Goal: Information Seeking & Learning: Learn about a topic

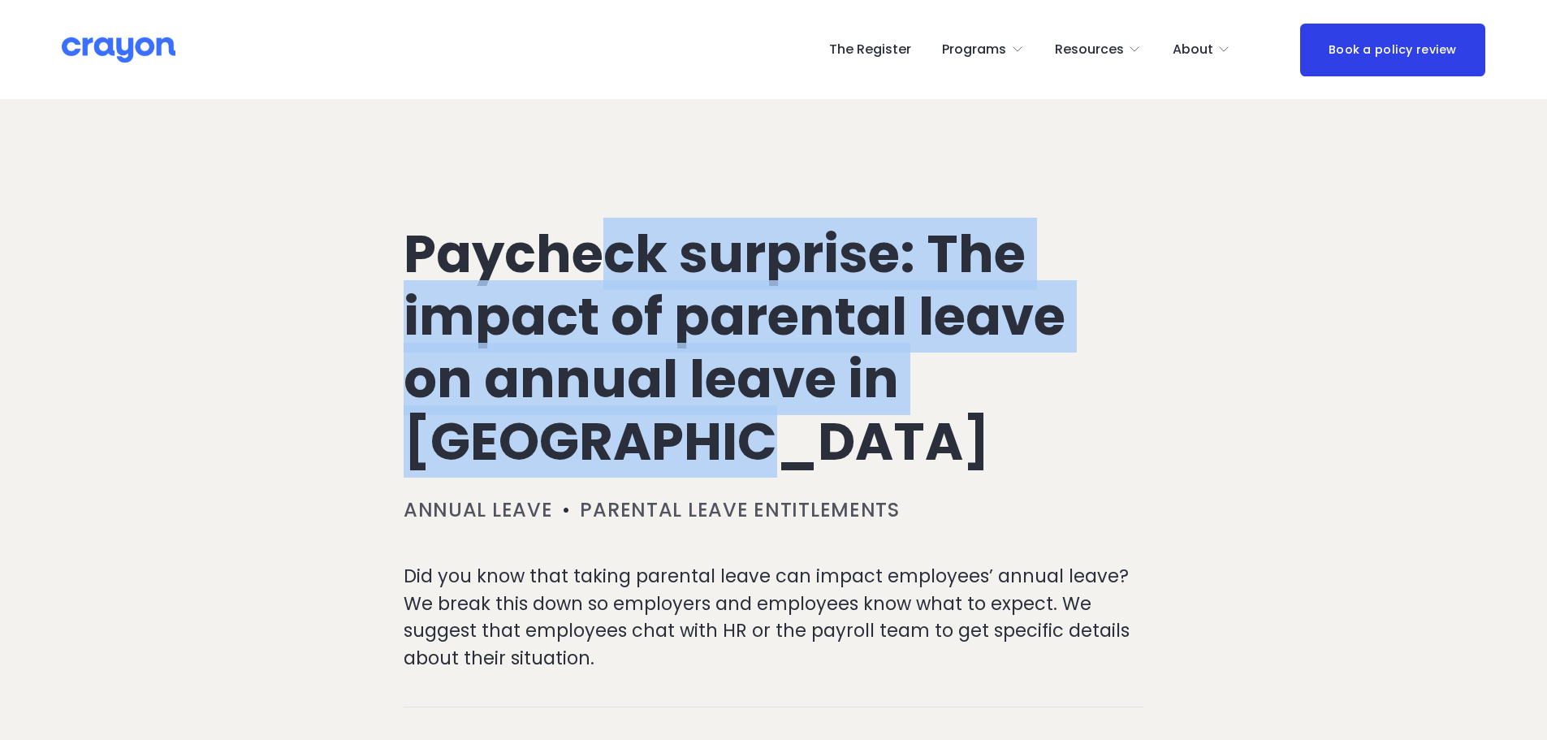
drag, startPoint x: 596, startPoint y: 249, endPoint x: 878, endPoint y: 439, distance: 340.4
click at [878, 439] on h1 "Paycheck surprise: The impact of parental leave on annual leave in [GEOGRAPHIC_…" at bounding box center [774, 347] width 740 height 249
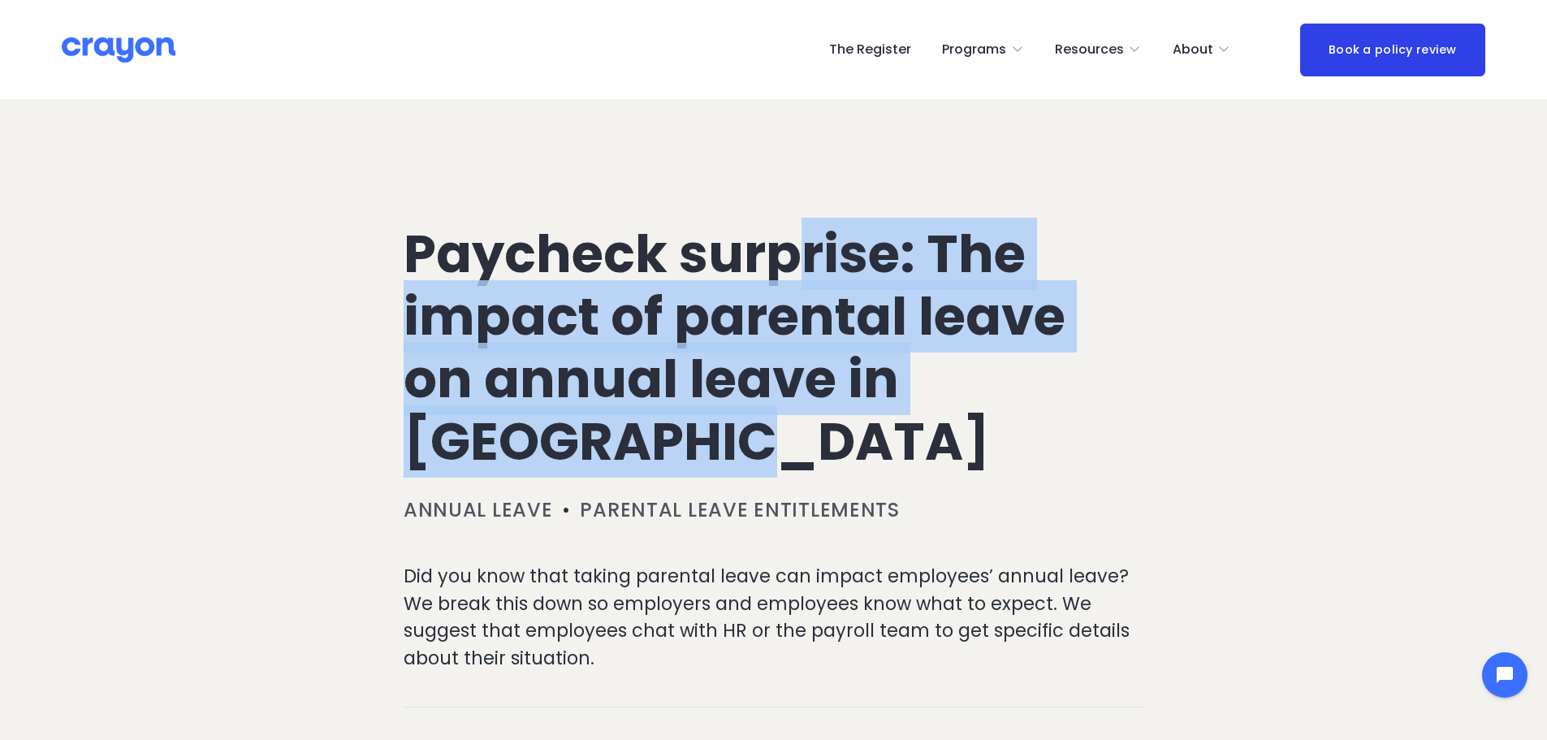
drag, startPoint x: 873, startPoint y: 422, endPoint x: 807, endPoint y: 260, distance: 175.3
click at [807, 260] on h1 "Paycheck surprise: The impact of parental leave on annual leave in [GEOGRAPHIC_…" at bounding box center [774, 347] width 740 height 249
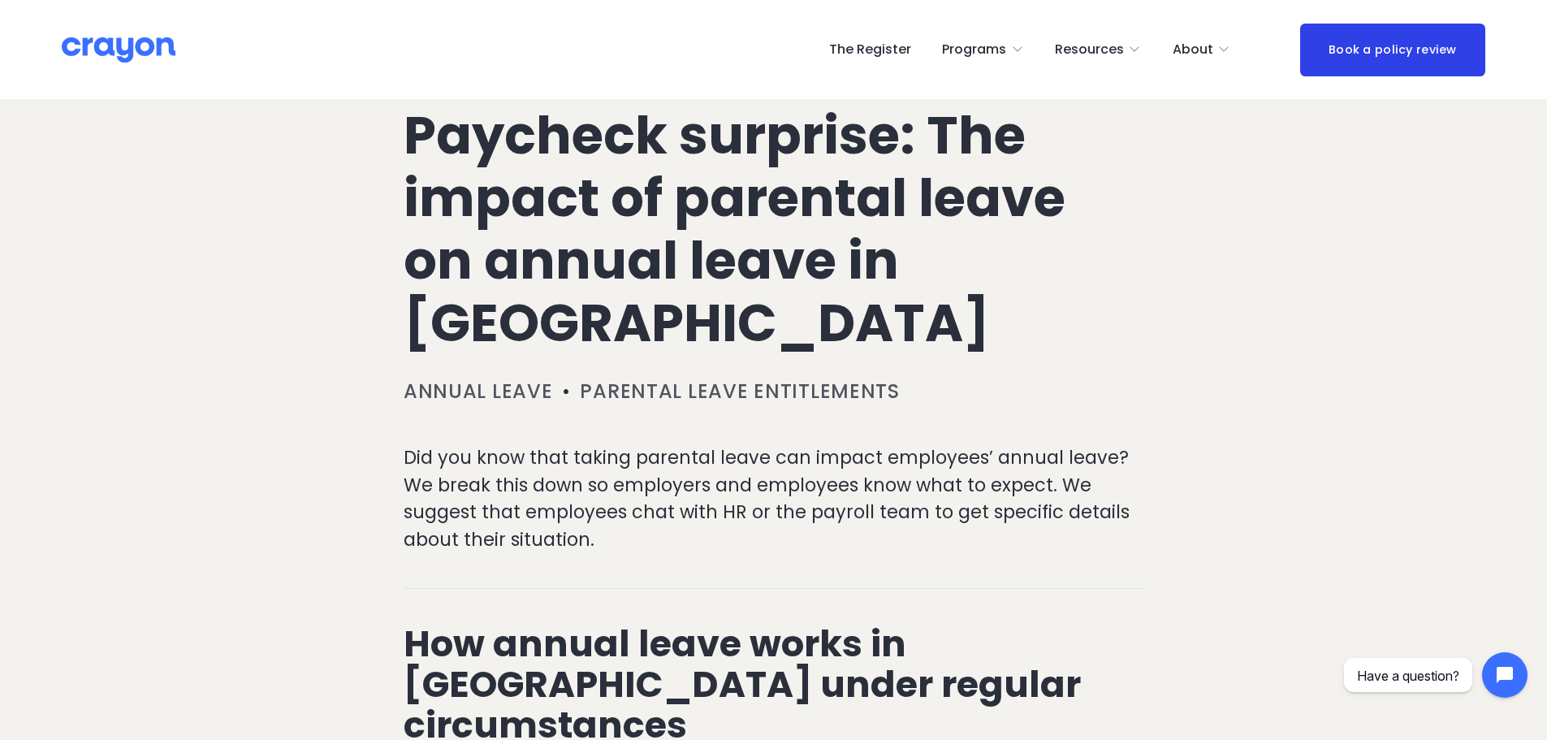
scroll to position [325, 0]
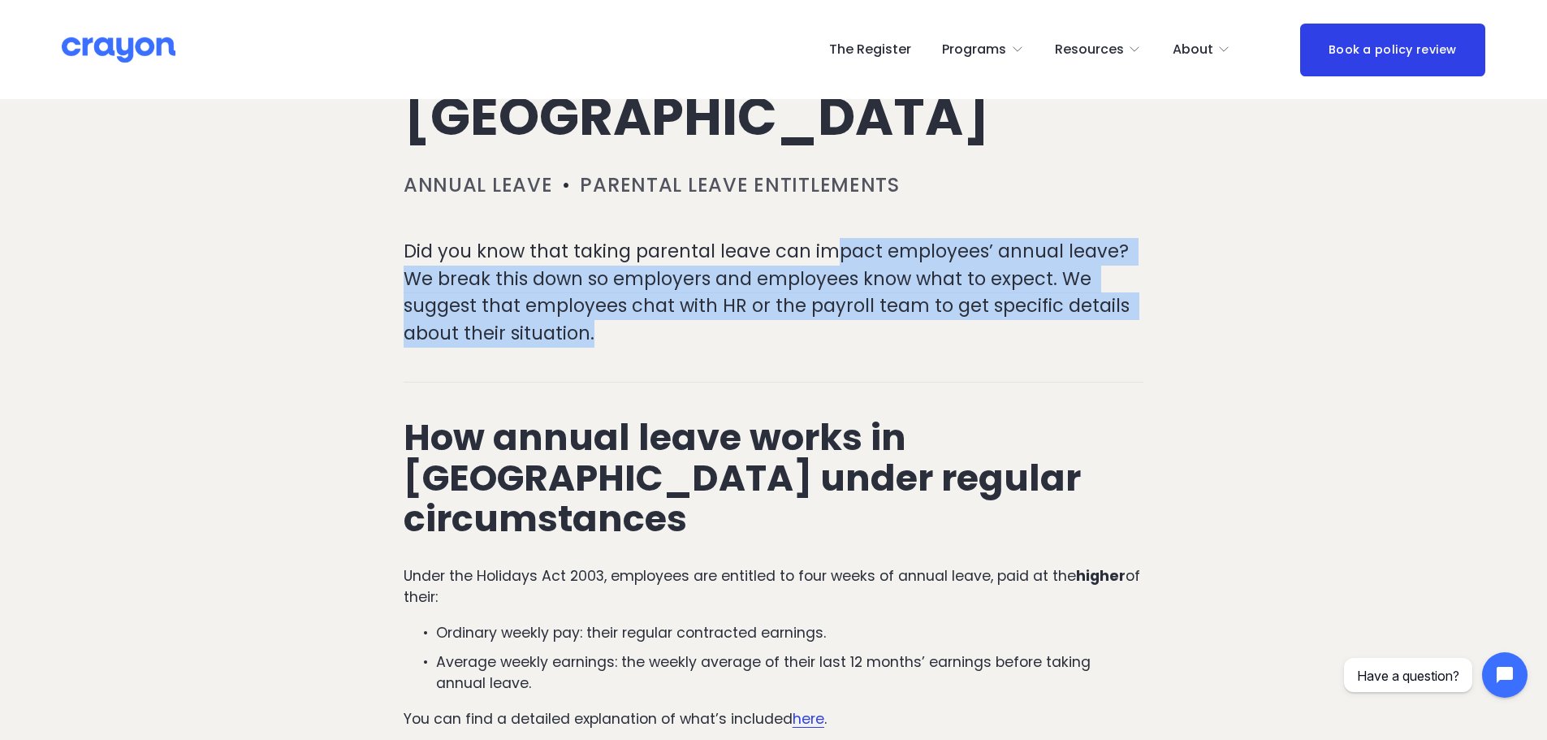
drag, startPoint x: 832, startPoint y: 226, endPoint x: 861, endPoint y: 336, distance: 114.3
click at [861, 336] on p "Did you know that taking parental leave can impact employees’ annual leave? We …" at bounding box center [774, 292] width 740 height 109
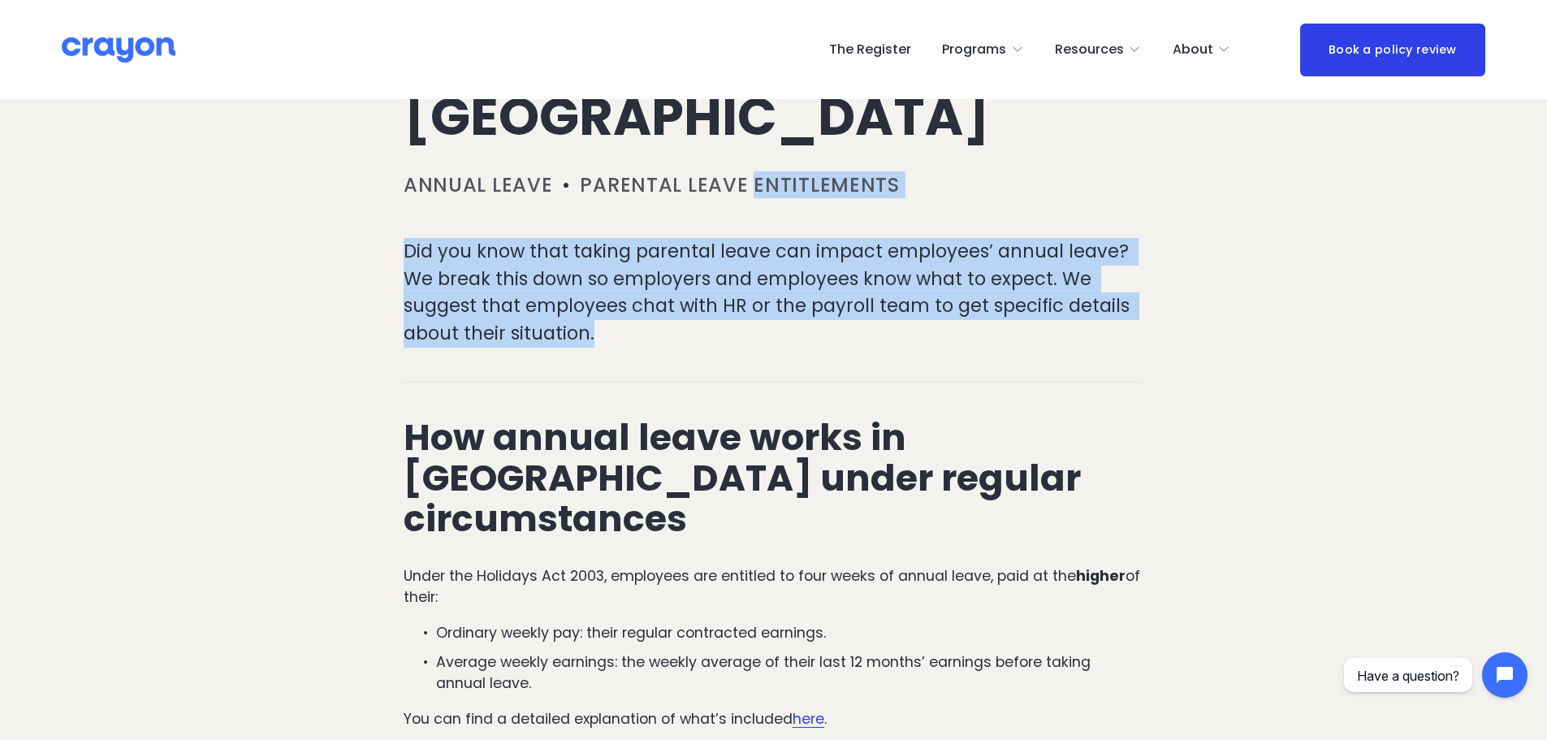
drag, startPoint x: 861, startPoint y: 336, endPoint x: 872, endPoint y: 197, distance: 139.4
click at [872, 197] on link "Parental leave entitlements" at bounding box center [739, 184] width 319 height 27
drag, startPoint x: 872, startPoint y: 197, endPoint x: 885, endPoint y: 315, distance: 118.5
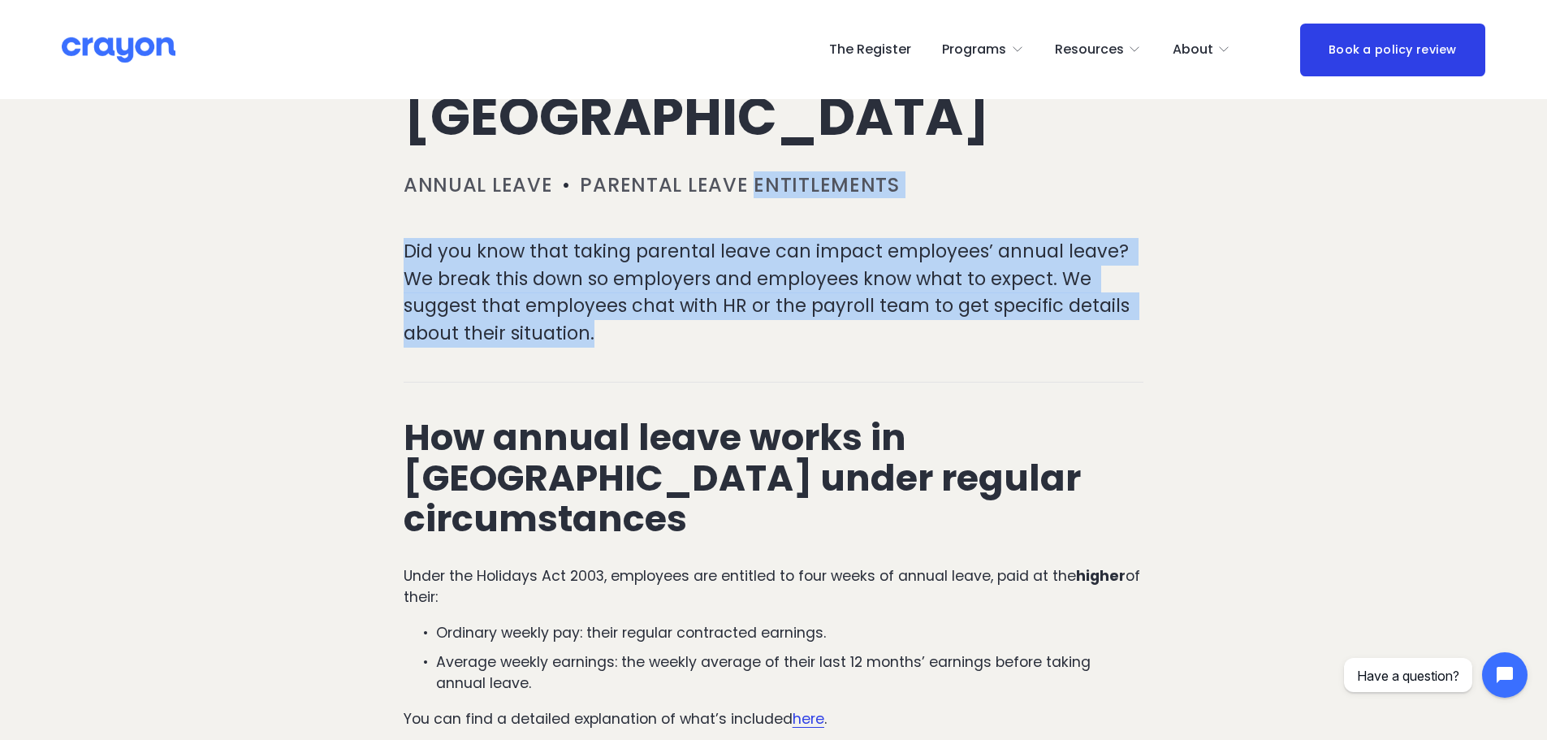
click at [885, 315] on p "Did you know that taking parental leave can impact employees’ annual leave? We …" at bounding box center [774, 292] width 740 height 109
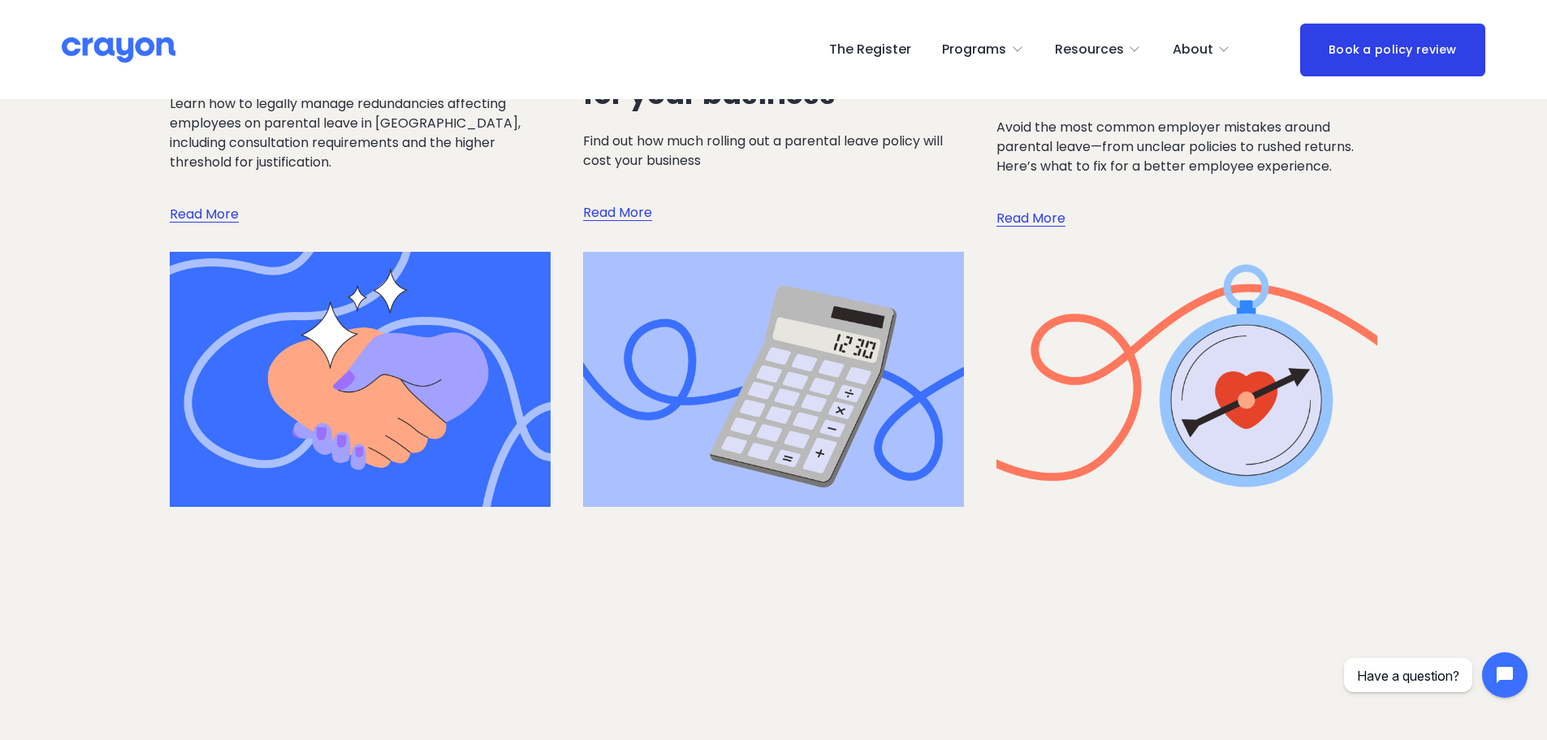
scroll to position [3899, 0]
